Goal: Transaction & Acquisition: Subscribe to service/newsletter

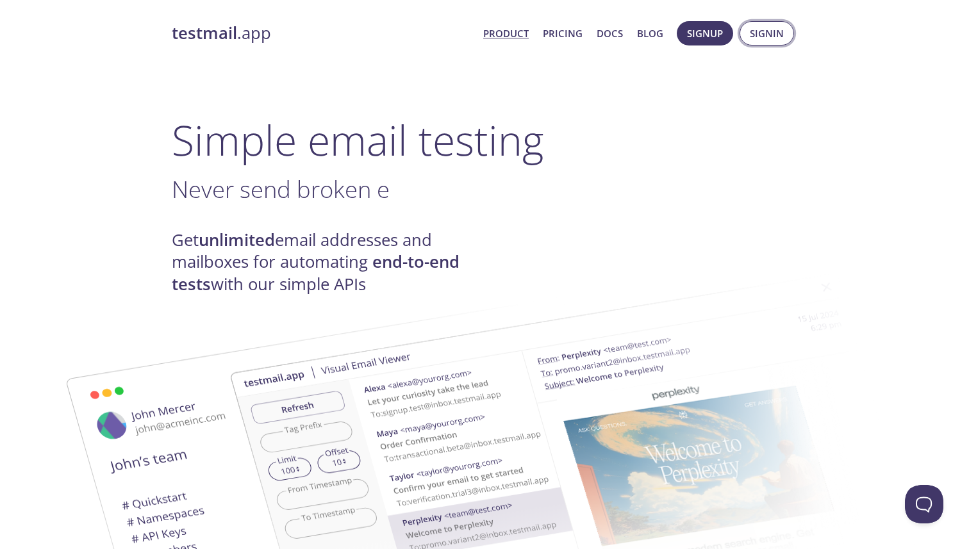
click at [765, 32] on span "Signin" at bounding box center [767, 33] width 34 height 17
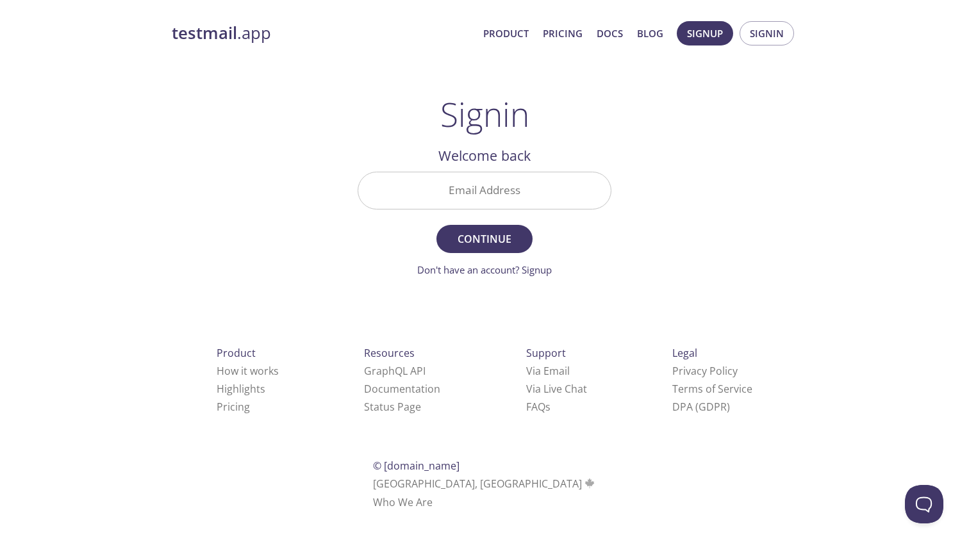
click at [497, 185] on input "Email Address" at bounding box center [484, 190] width 253 height 37
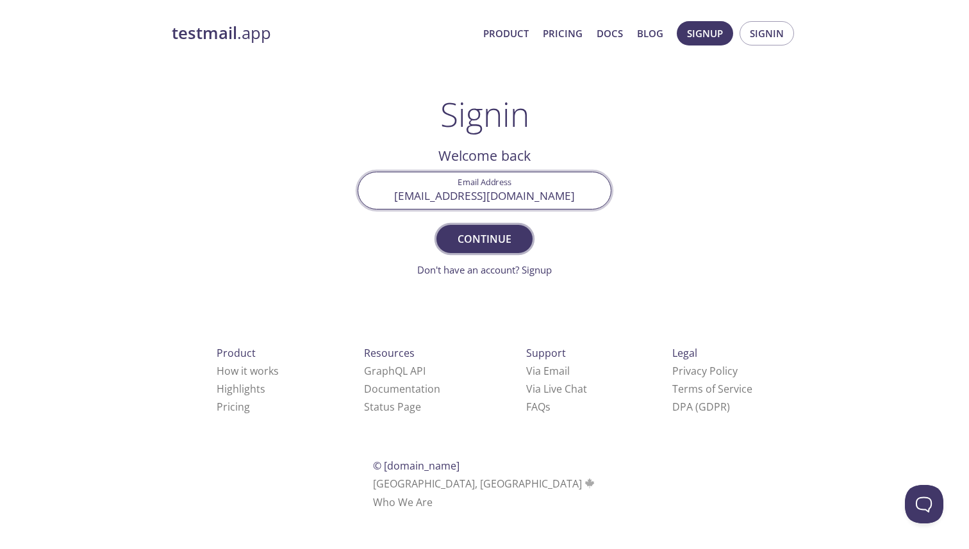
type input "[EMAIL_ADDRESS][DOMAIN_NAME]"
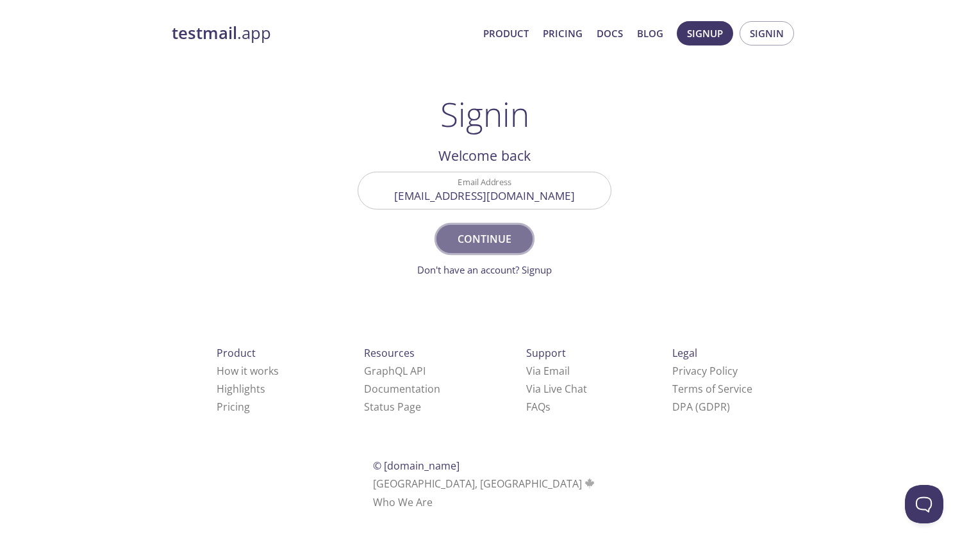
click at [499, 235] on span "Continue" at bounding box center [485, 239] width 68 height 18
click at [538, 269] on link "Don't have an account? Signup" at bounding box center [484, 269] width 135 height 13
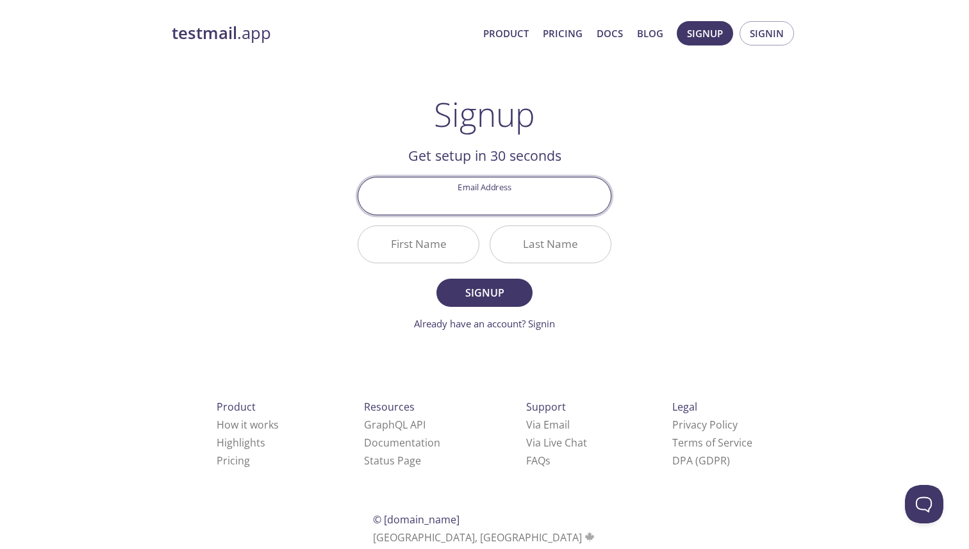
click at [510, 197] on input "Email Address" at bounding box center [484, 196] width 253 height 37
type input "[EMAIL_ADDRESS][DOMAIN_NAME]"
click at [432, 248] on input "First Name" at bounding box center [418, 244] width 121 height 37
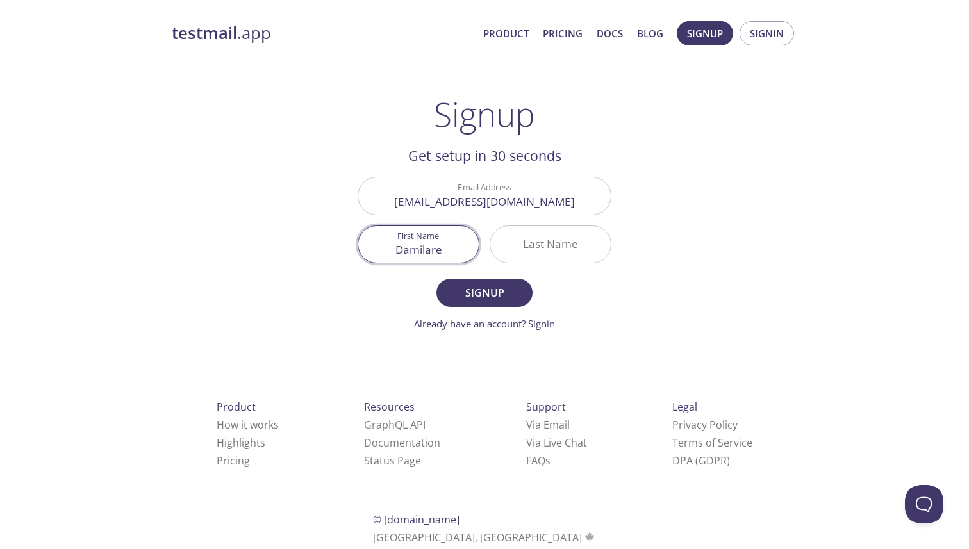
type input "Damilare"
click at [535, 234] on input "Last Name" at bounding box center [550, 244] width 121 height 37
type input "Oluwole"
click at [499, 292] on span "Signup" at bounding box center [485, 293] width 68 height 18
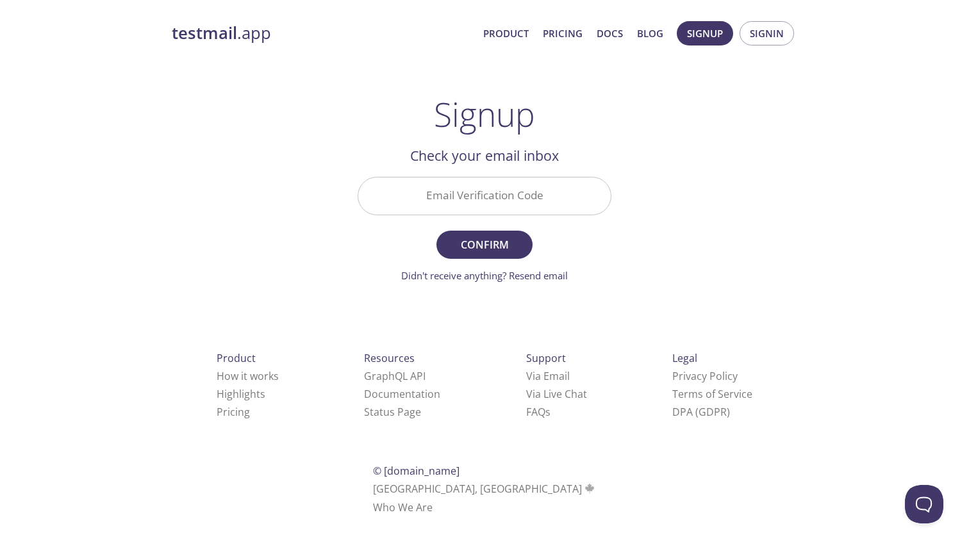
click at [515, 194] on input "Email Verification Code" at bounding box center [484, 196] width 253 height 37
paste input "PWA42KU"
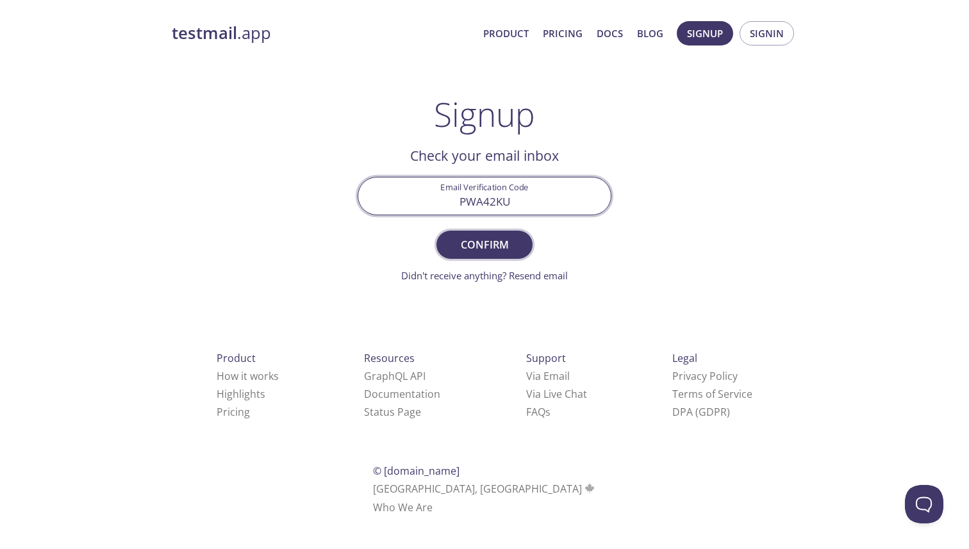
type input "PWA42KU"
click at [499, 244] on span "Confirm" at bounding box center [485, 245] width 68 height 18
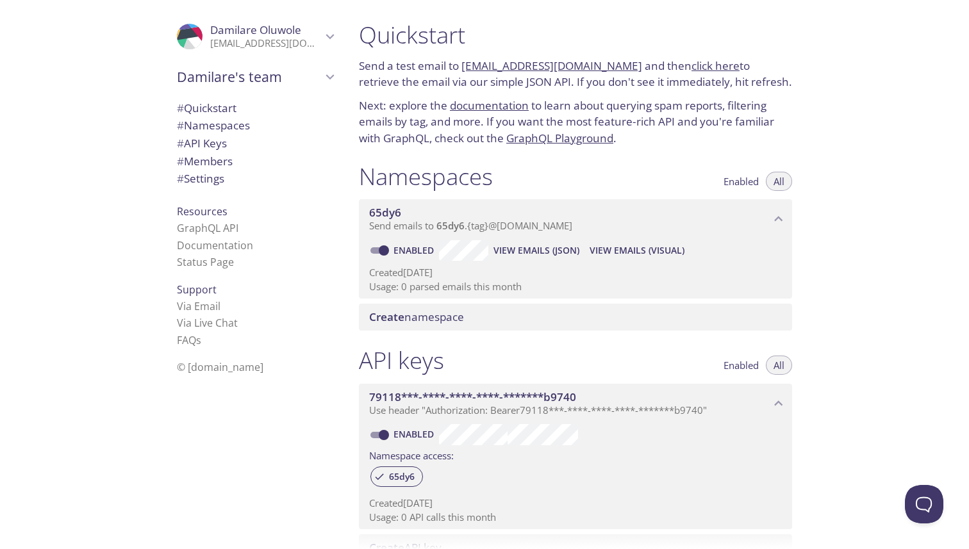
drag, startPoint x: 622, startPoint y: 65, endPoint x: 463, endPoint y: 67, distance: 158.3
click at [463, 67] on p "Send a test email to [EMAIL_ADDRESS][DOMAIN_NAME] and then click here to retrie…" at bounding box center [575, 74] width 433 height 33
copy link "[EMAIL_ADDRESS][DOMAIN_NAME]"
click at [695, 65] on link "click here" at bounding box center [716, 65] width 48 height 15
